Goal: Task Accomplishment & Management: Complete application form

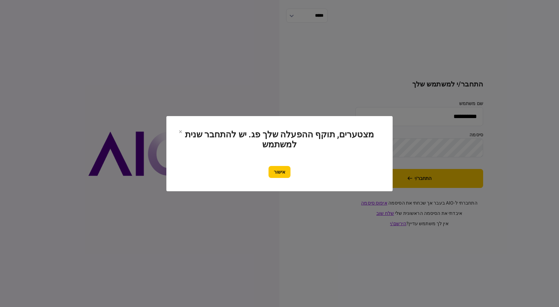
click at [286, 172] on button "אישור" at bounding box center [279, 172] width 22 height 12
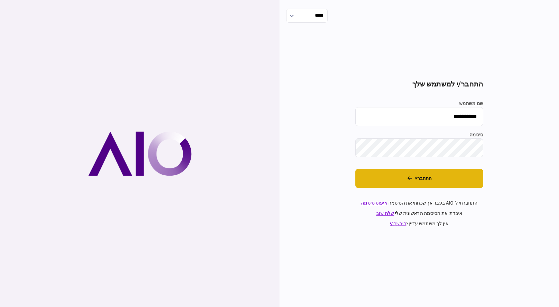
click at [441, 177] on button "התחבר/י" at bounding box center [419, 178] width 128 height 19
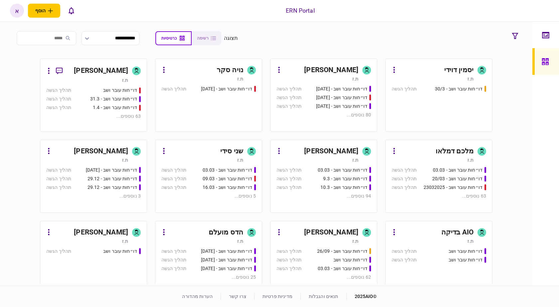
scroll to position [266, 0]
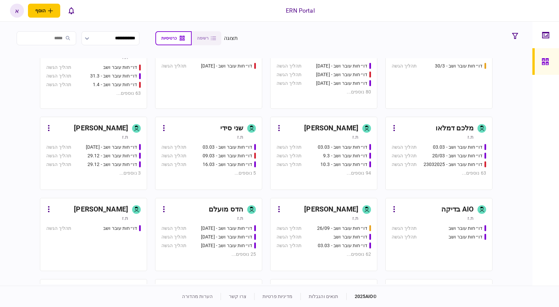
click at [362, 129] on div "איתמר שקד ת.ז" at bounding box center [323, 131] width 94 height 17
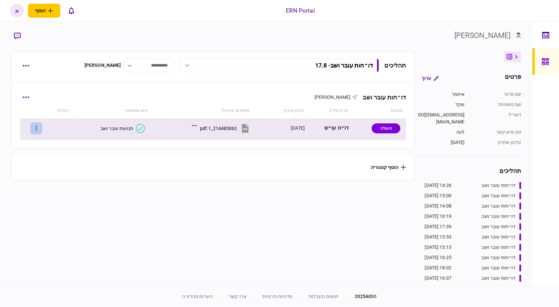
click at [42, 129] on button "button" at bounding box center [36, 128] width 12 height 12
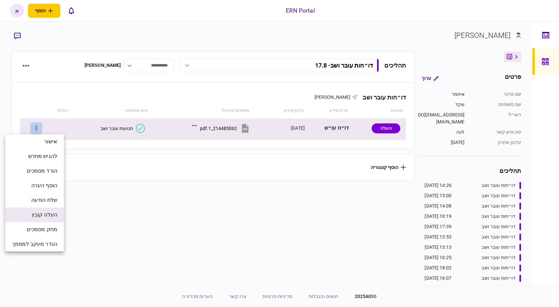
click at [53, 210] on li "העלה קובץ" at bounding box center [34, 215] width 59 height 15
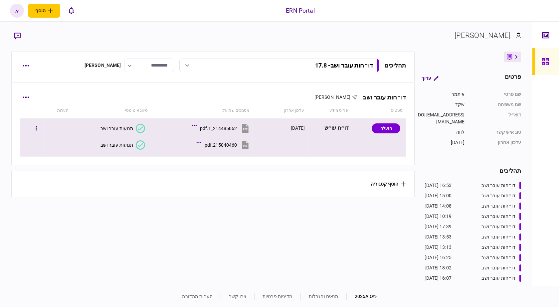
click at [134, 142] on button "תנועות עובר ושב" at bounding box center [122, 144] width 45 height 9
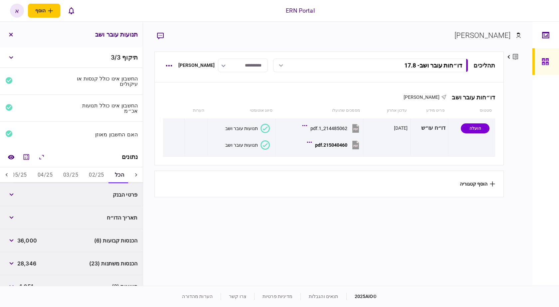
click at [89, 184] on div "פרטי הבנק" at bounding box center [71, 194] width 143 height 23
click at [90, 178] on button "02/25" at bounding box center [96, 175] width 26 height 16
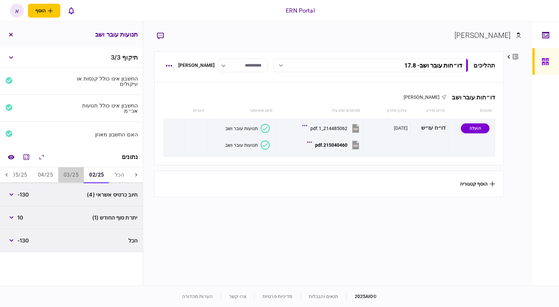
click at [71, 175] on button "03/25" at bounding box center [71, 175] width 26 height 16
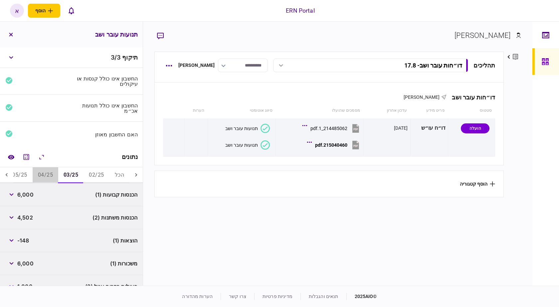
click at [50, 171] on button "04/25" at bounding box center [46, 175] width 26 height 16
click at [5, 172] on icon at bounding box center [6, 175] width 7 height 7
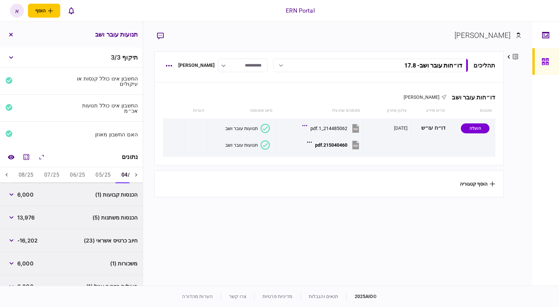
click at [5, 172] on icon at bounding box center [6, 175] width 7 height 7
click at [101, 170] on button "05/25" at bounding box center [103, 175] width 26 height 16
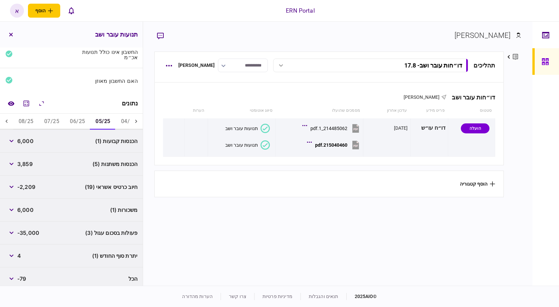
scroll to position [58, 0]
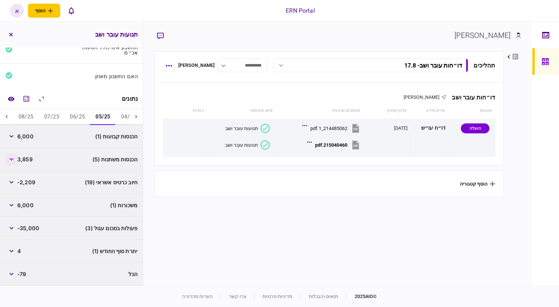
click at [12, 161] on button "button" at bounding box center [11, 159] width 12 height 12
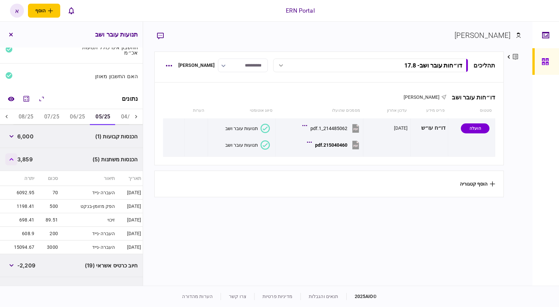
click at [12, 161] on button "button" at bounding box center [11, 159] width 12 height 12
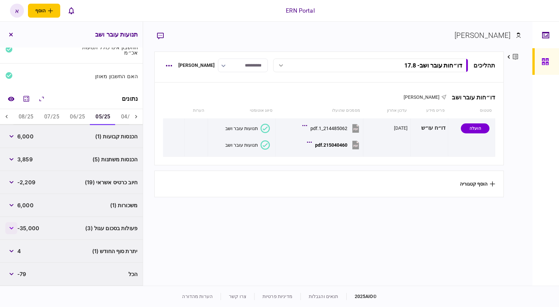
click at [16, 230] on button "button" at bounding box center [11, 228] width 12 height 12
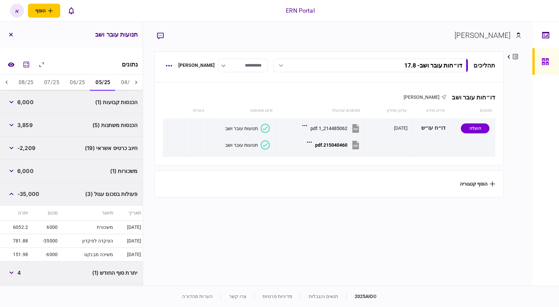
scroll to position [114, 0]
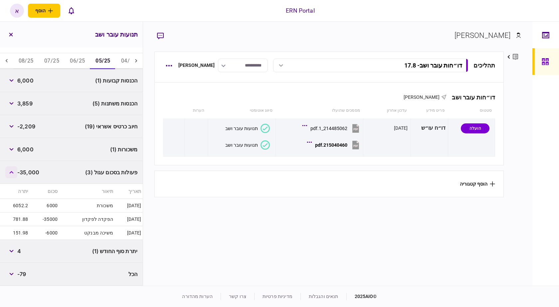
click at [13, 175] on button "button" at bounding box center [11, 172] width 12 height 12
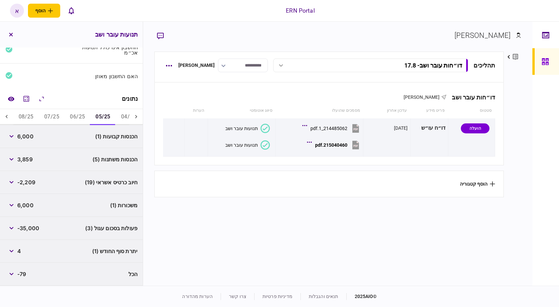
scroll to position [58, 0]
click at [31, 147] on div "הכנסות קבועות (1) 6,000" at bounding box center [71, 136] width 143 height 23
copy span "6,000"
click at [26, 161] on span "3,859" at bounding box center [24, 159] width 15 height 8
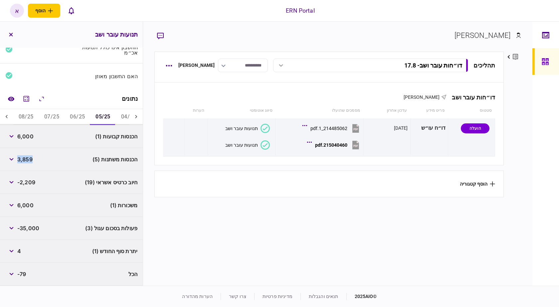
click at [26, 161] on span "3,859" at bounding box center [24, 159] width 15 height 8
copy span "3,859"
click at [21, 254] on span "4" at bounding box center [19, 251] width 4 height 8
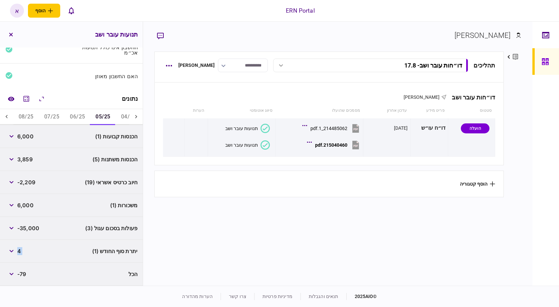
copy div "4"
click at [85, 115] on button "06/25" at bounding box center [78, 117] width 26 height 16
click at [27, 135] on span "6,000" at bounding box center [25, 136] width 16 height 8
copy span "6,000"
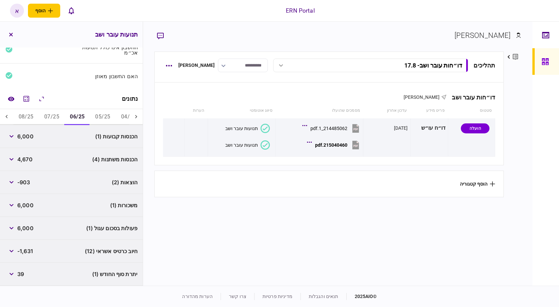
click at [33, 163] on span "4,670" at bounding box center [24, 159] width 15 height 8
click at [19, 156] on span "4,670" at bounding box center [24, 159] width 15 height 8
copy span "4,670"
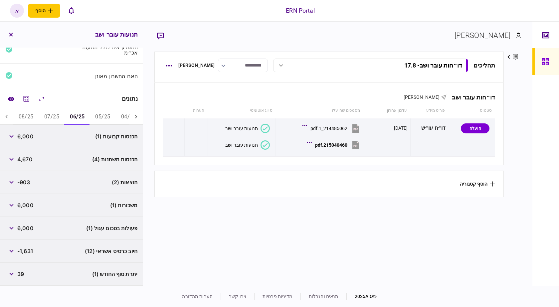
click at [27, 180] on span "-903" at bounding box center [23, 182] width 13 height 8
copy span "903"
click at [58, 117] on button "07/25" at bounding box center [52, 117] width 26 height 16
click at [23, 132] on div "6,000" at bounding box center [19, 136] width 28 height 12
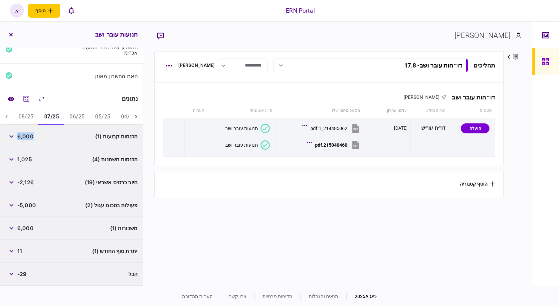
click at [23, 132] on div "6,000" at bounding box center [19, 136] width 28 height 12
copy span "6,000"
click at [31, 159] on span "1,025" at bounding box center [24, 159] width 15 height 8
copy span "1,025"
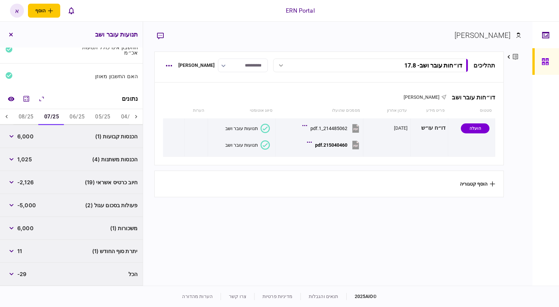
click at [26, 256] on div "יתרת סוף החודש (1) 11" at bounding box center [71, 251] width 143 height 23
click at [23, 246] on div "יתרת סוף החודש (1) 11" at bounding box center [71, 251] width 143 height 23
click at [22, 246] on div "11" at bounding box center [13, 251] width 17 height 12
click at [22, 251] on span "11" at bounding box center [19, 251] width 5 height 8
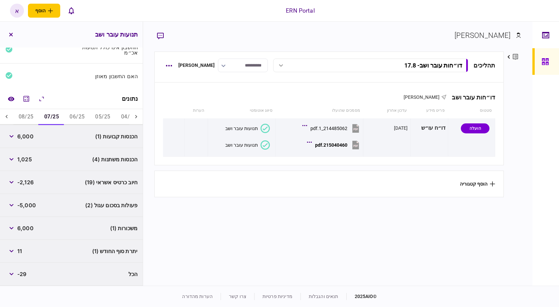
click at [22, 251] on span "11" at bounding box center [19, 251] width 5 height 8
click at [20, 254] on span "11" at bounding box center [19, 251] width 5 height 8
click at [21, 253] on span "11" at bounding box center [19, 251] width 5 height 8
copy span "11"
click at [13, 204] on button "button" at bounding box center [11, 205] width 12 height 12
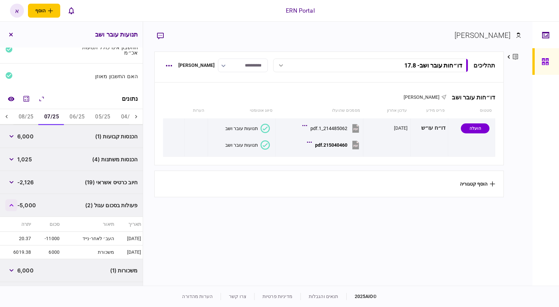
click at [13, 204] on button "button" at bounding box center [11, 205] width 12 height 12
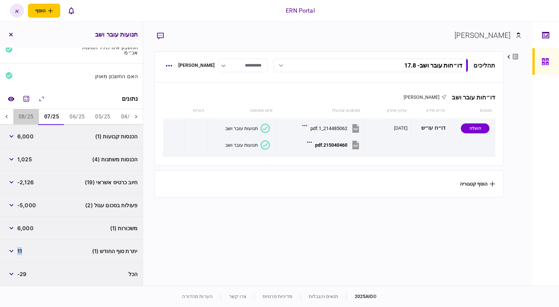
click at [26, 117] on button "08/25" at bounding box center [26, 117] width 26 height 16
click at [27, 144] on div "הכנסות קבועות (1) 6,000" at bounding box center [71, 136] width 143 height 23
click at [34, 135] on span "6,000" at bounding box center [25, 136] width 16 height 8
click at [27, 136] on span "6,000" at bounding box center [25, 136] width 16 height 8
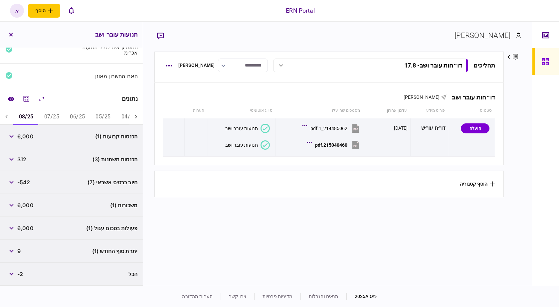
click at [27, 136] on span "6,000" at bounding box center [25, 136] width 16 height 8
copy span "6,000"
click at [29, 252] on div "יתרת סוף החודש (1) 9" at bounding box center [71, 251] width 143 height 23
drag, startPoint x: 29, startPoint y: 252, endPoint x: 24, endPoint y: 252, distance: 4.3
click at [25, 253] on div "יתרת סוף החודש (1) 9" at bounding box center [71, 251] width 143 height 23
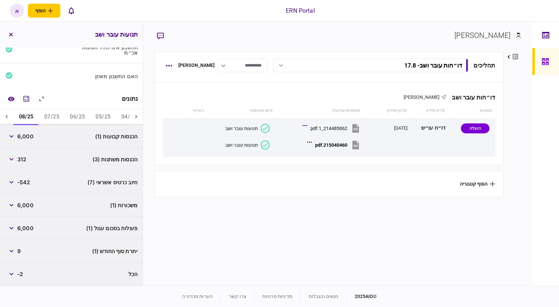
click at [21, 250] on span "9" at bounding box center [18, 251] width 3 height 8
click at [19, 250] on span "9" at bounding box center [18, 251] width 3 height 8
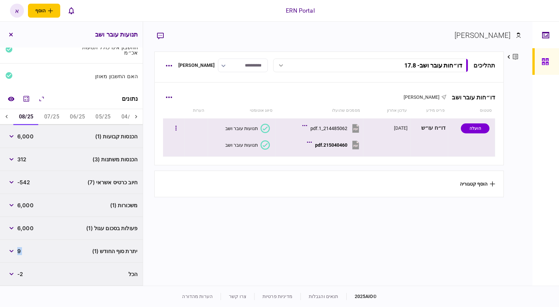
click at [356, 140] on icon at bounding box center [356, 145] width 10 height 10
